Goal: Transaction & Acquisition: Purchase product/service

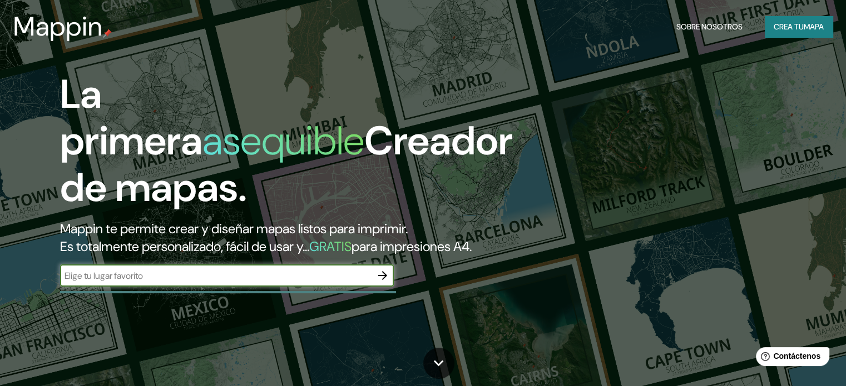
click at [203, 282] on input "text" at bounding box center [215, 276] width 311 height 13
click at [134, 282] on input "text" at bounding box center [215, 276] width 311 height 13
type input "HUAUCHINANGO"
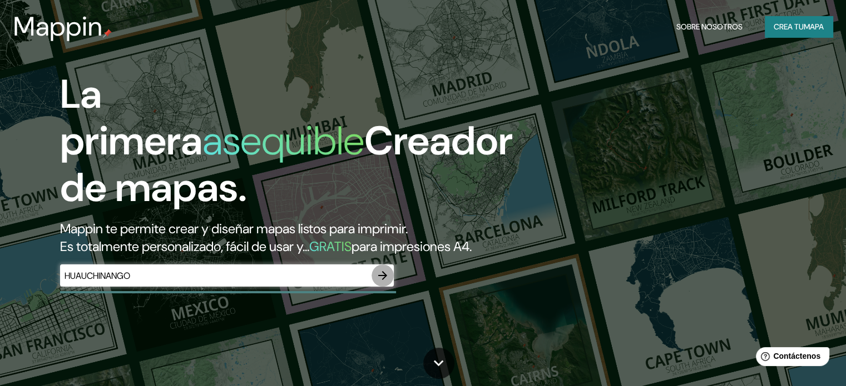
click at [378, 282] on icon "button" at bounding box center [382, 275] width 13 height 13
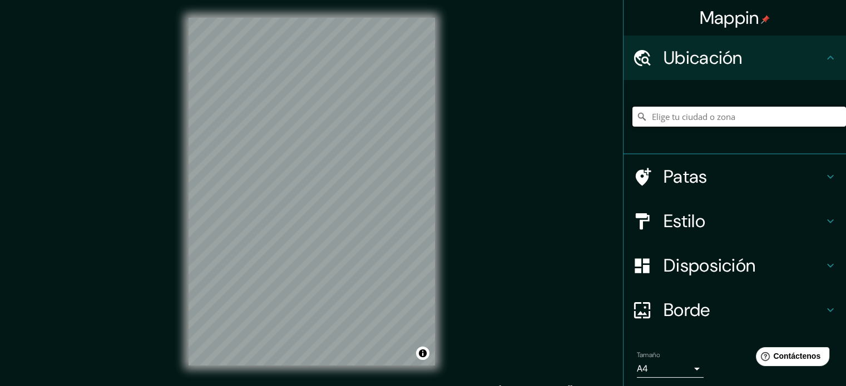
click at [689, 121] on input "Elige tu ciudad o zona" at bounding box center [738, 117] width 213 height 20
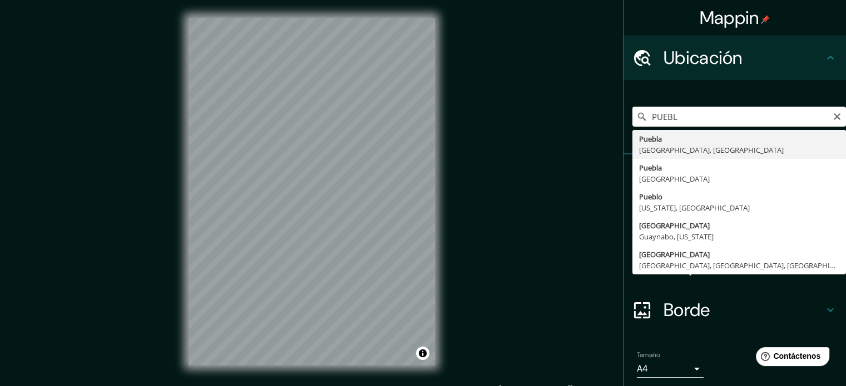
type input "[GEOGRAPHIC_DATA], [GEOGRAPHIC_DATA], [GEOGRAPHIC_DATA]"
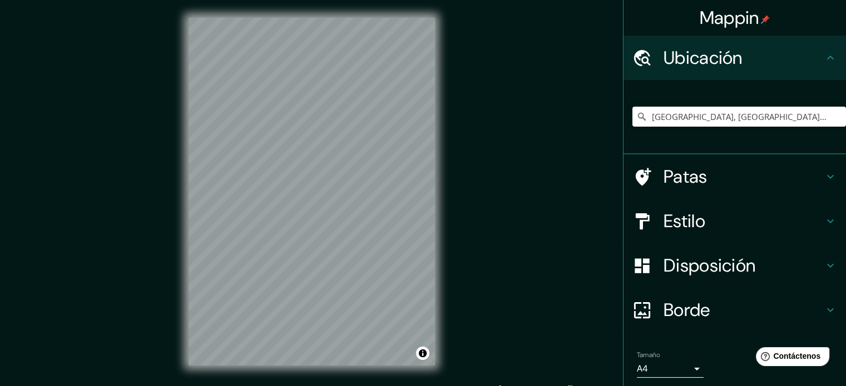
click at [677, 372] on body "Mappin Ubicación [GEOGRAPHIC_DATA], [GEOGRAPHIC_DATA], [GEOGRAPHIC_DATA] [GEOGR…" at bounding box center [423, 193] width 846 height 386
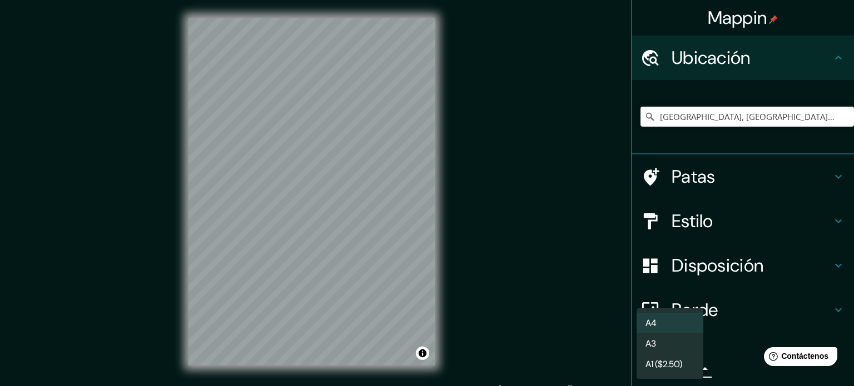
click at [675, 320] on li "A4" at bounding box center [670, 323] width 67 height 21
click at [649, 370] on body "Mappin Ubicación [GEOGRAPHIC_DATA], [GEOGRAPHIC_DATA], [GEOGRAPHIC_DATA] [GEOGR…" at bounding box center [427, 193] width 854 height 386
click at [663, 342] on li "A3" at bounding box center [670, 344] width 67 height 21
type input "a4"
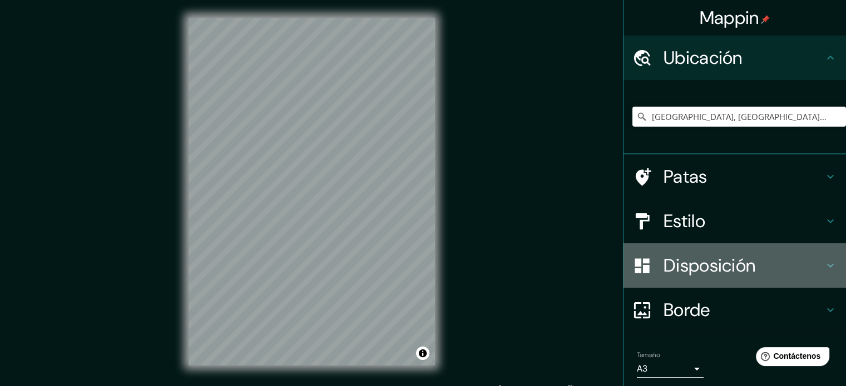
click at [701, 274] on font "Disposición" at bounding box center [709, 265] width 92 height 23
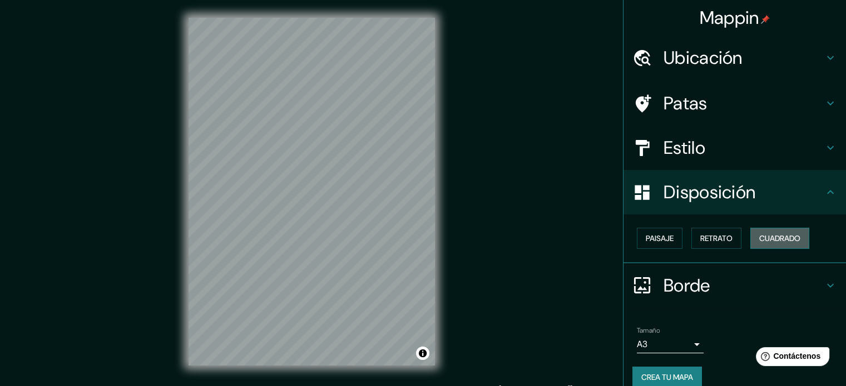
click at [759, 231] on font "Cuadrado" at bounding box center [779, 238] width 41 height 14
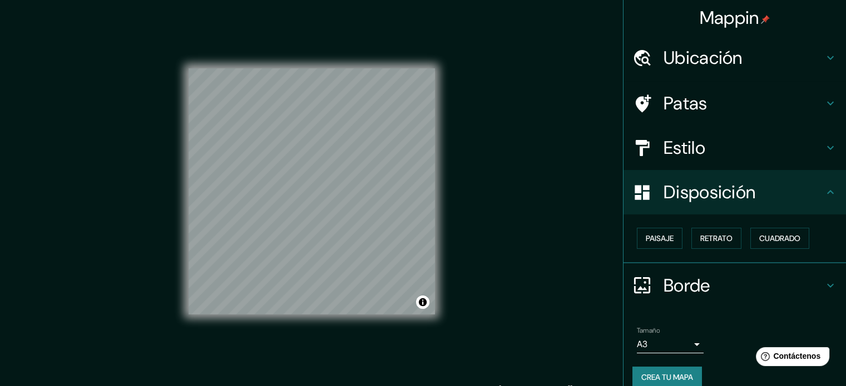
click at [689, 283] on font "Borde" at bounding box center [686, 285] width 47 height 23
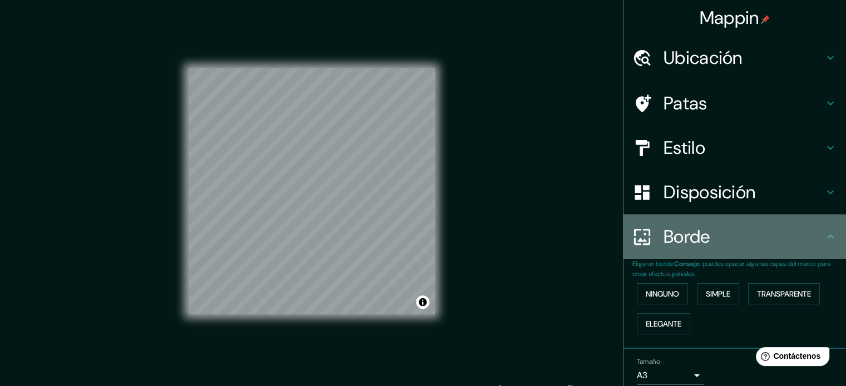
click at [698, 255] on div "Borde" at bounding box center [734, 237] width 222 height 44
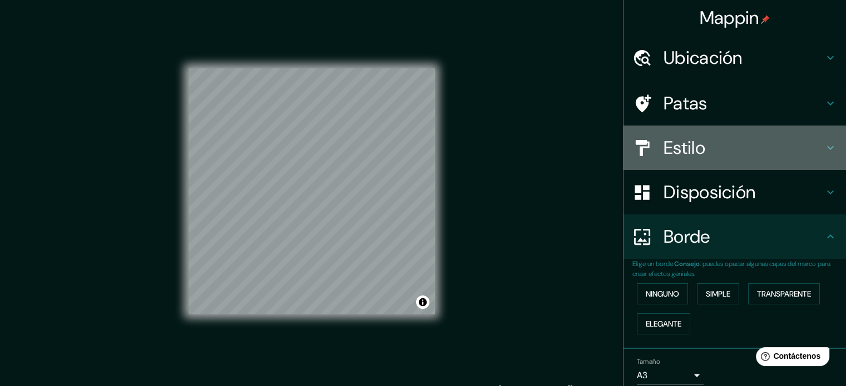
click at [724, 152] on h4 "Estilo" at bounding box center [743, 148] width 160 height 22
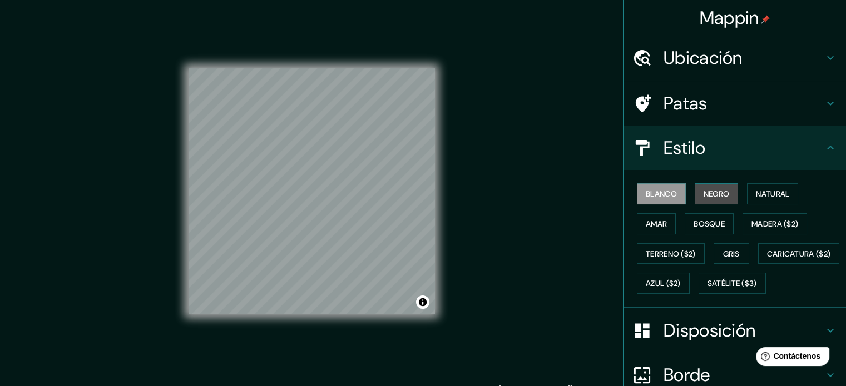
click at [724, 195] on button "Negro" at bounding box center [716, 193] width 44 height 21
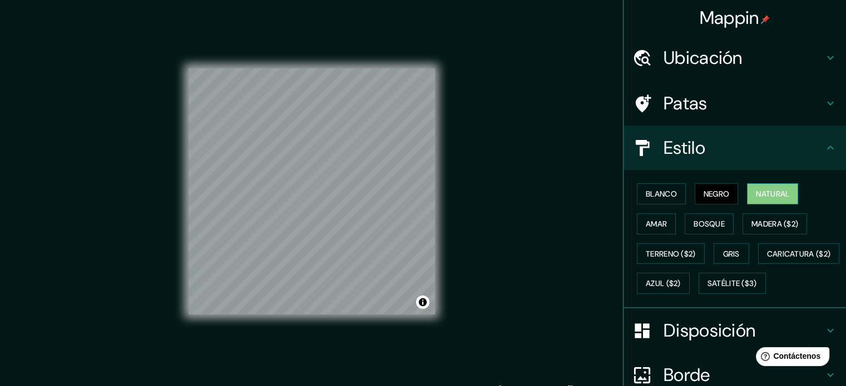
click at [748, 199] on button "Natural" at bounding box center [772, 193] width 51 height 21
click at [721, 223] on button "Bosque" at bounding box center [708, 223] width 49 height 21
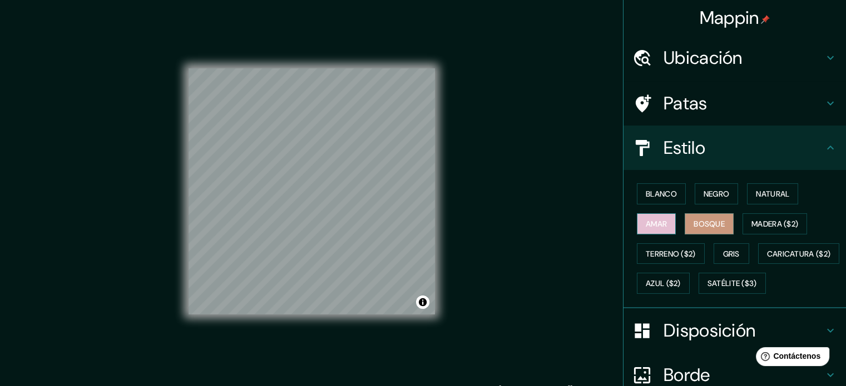
click at [655, 222] on font "Amar" at bounding box center [655, 224] width 21 height 10
click at [727, 247] on font "Gris" at bounding box center [731, 254] width 17 height 14
click at [718, 224] on button "Bosque" at bounding box center [708, 223] width 49 height 21
click at [668, 200] on font "Blanco" at bounding box center [660, 194] width 31 height 14
click at [637, 112] on icon at bounding box center [641, 103] width 19 height 19
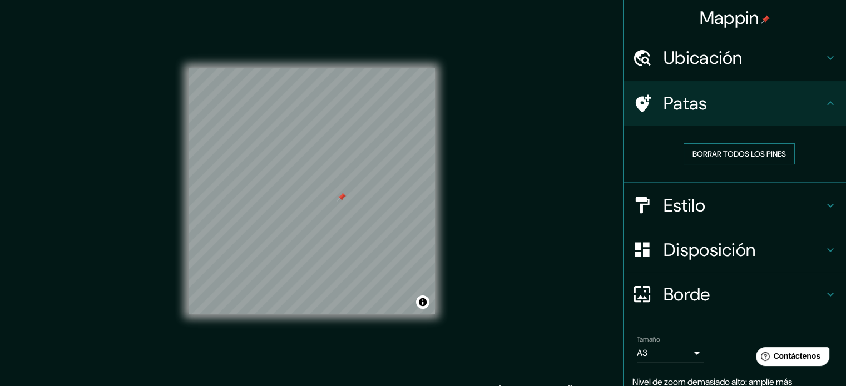
click at [697, 149] on font "Borrar todos los pines" at bounding box center [738, 154] width 93 height 10
click at [691, 39] on div "Ubicación" at bounding box center [734, 58] width 222 height 44
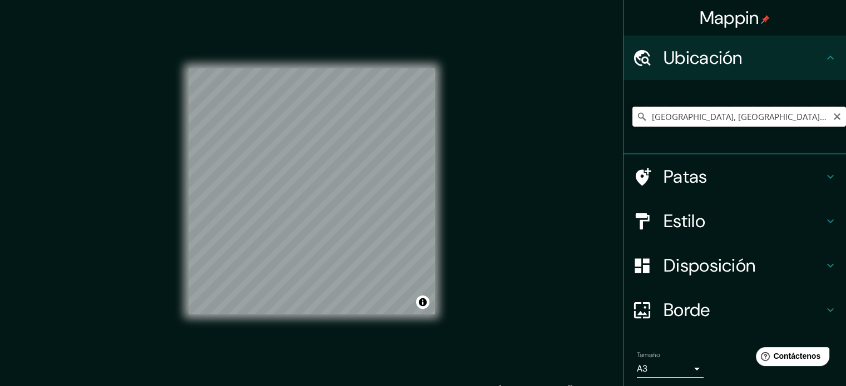
click at [670, 117] on input "[GEOGRAPHIC_DATA], [GEOGRAPHIC_DATA], [GEOGRAPHIC_DATA]" at bounding box center [738, 117] width 213 height 20
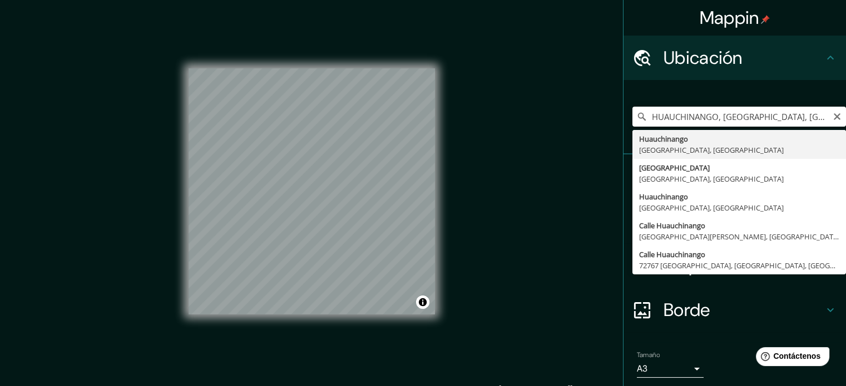
type input "[GEOGRAPHIC_DATA], 72227 [GEOGRAPHIC_DATA], [GEOGRAPHIC_DATA], [GEOGRAPHIC_DATA]"
